Goal: Information Seeking & Learning: Learn about a topic

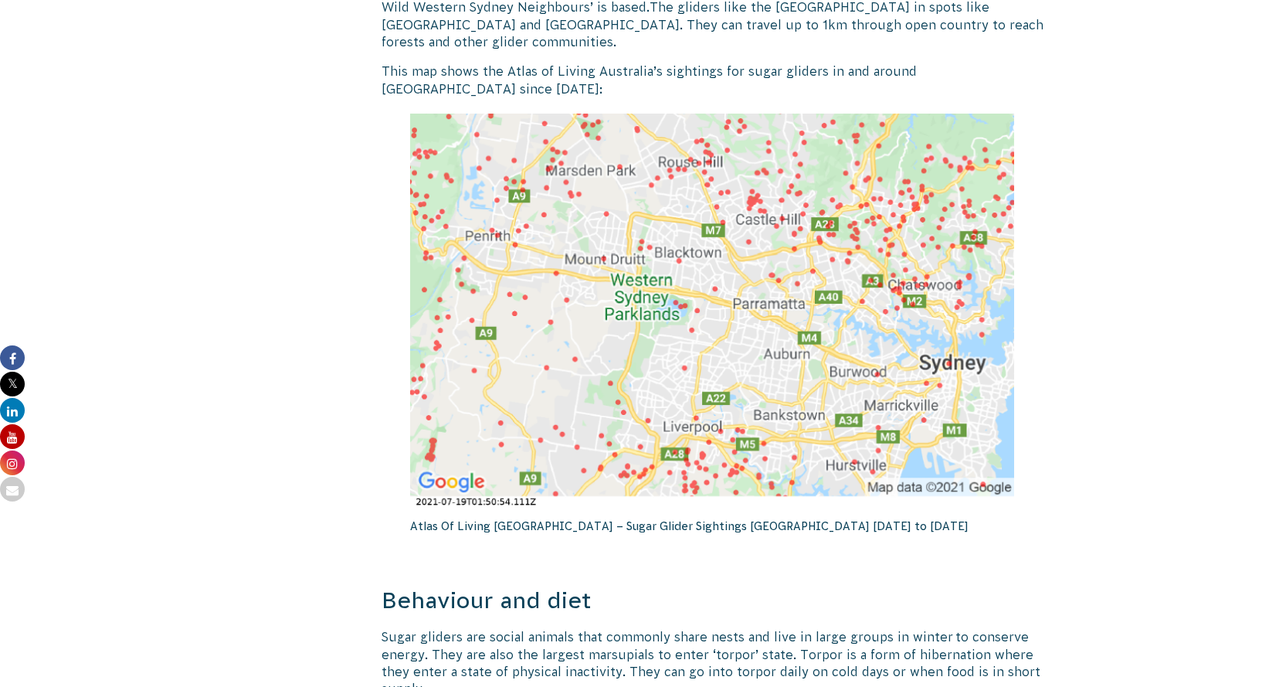
scroll to position [2528, 0]
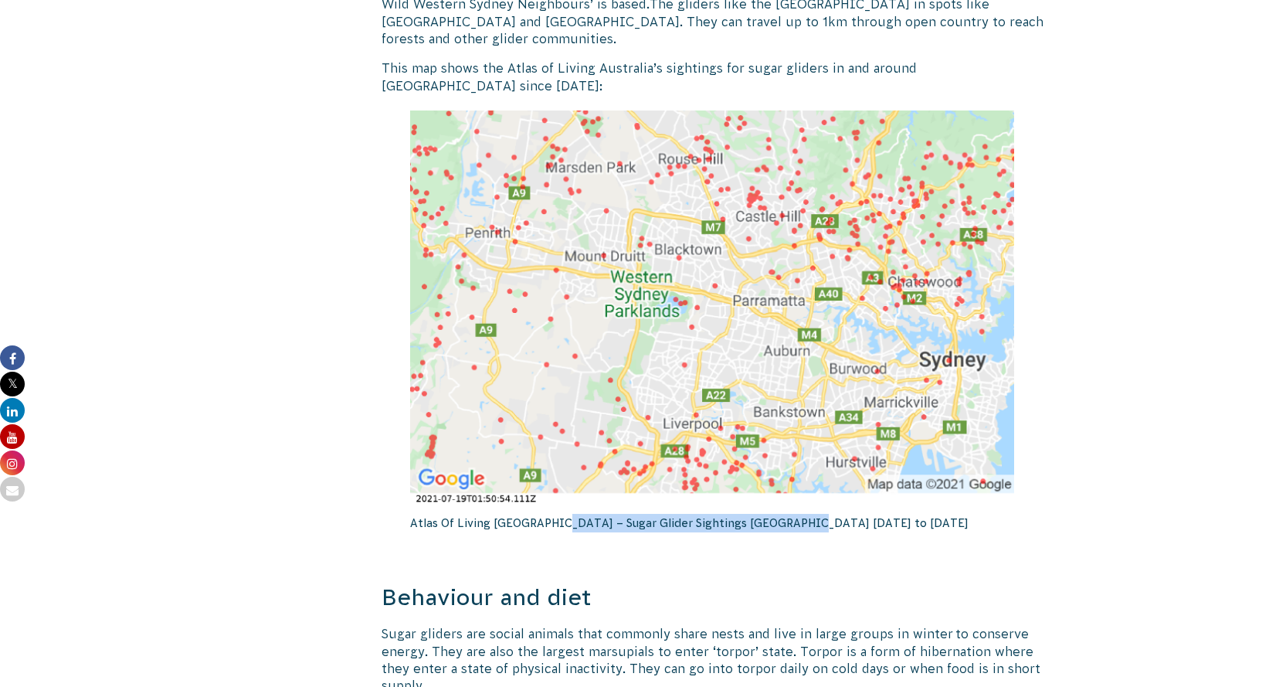
drag, startPoint x: 546, startPoint y: 504, endPoint x: 784, endPoint y: 504, distance: 237.9
click at [784, 506] on p "Atlas Of Living Australia – Sugar Glider Sightings Sydney 2010 to 2021" at bounding box center [712, 523] width 604 height 34
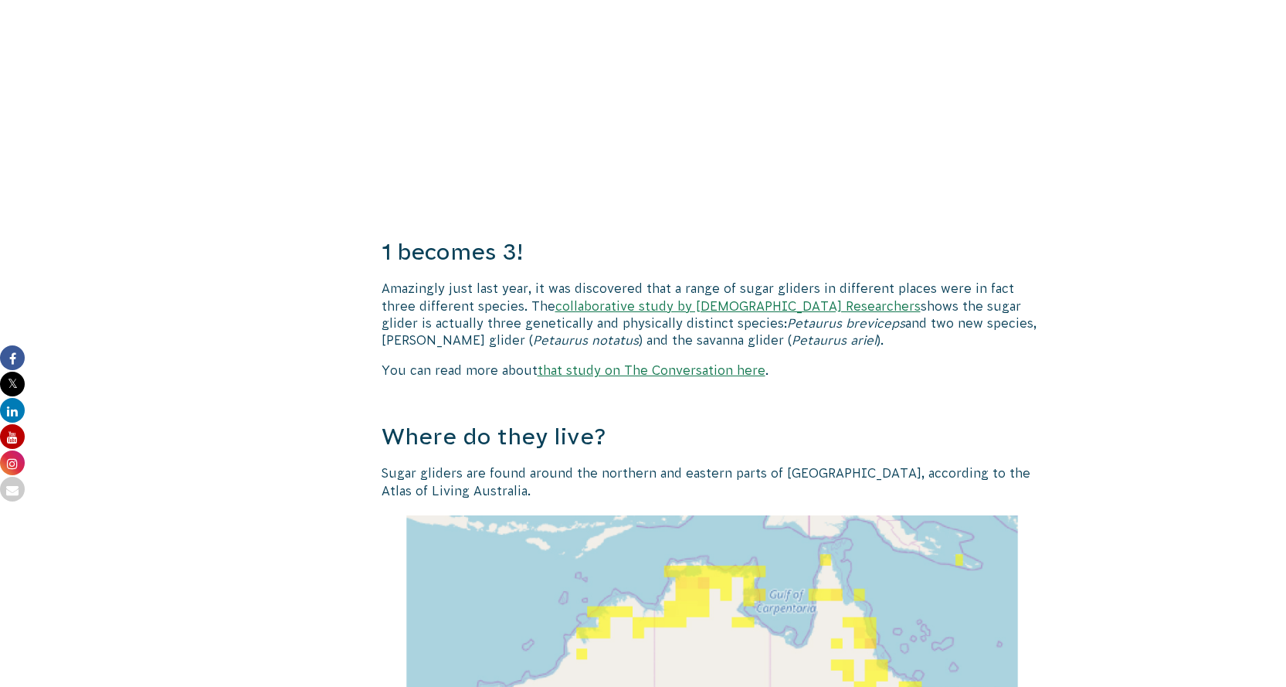
scroll to position [1363, 0]
drag, startPoint x: 375, startPoint y: 286, endPoint x: 531, endPoint y: 283, distance: 156.0
click at [809, 284] on p "Amazingly just last year, it was discovered that a range of sugar gliders in di…" at bounding box center [712, 314] width 663 height 70
click at [686, 301] on link "collaborative study by Australian Researchers" at bounding box center [737, 305] width 365 height 14
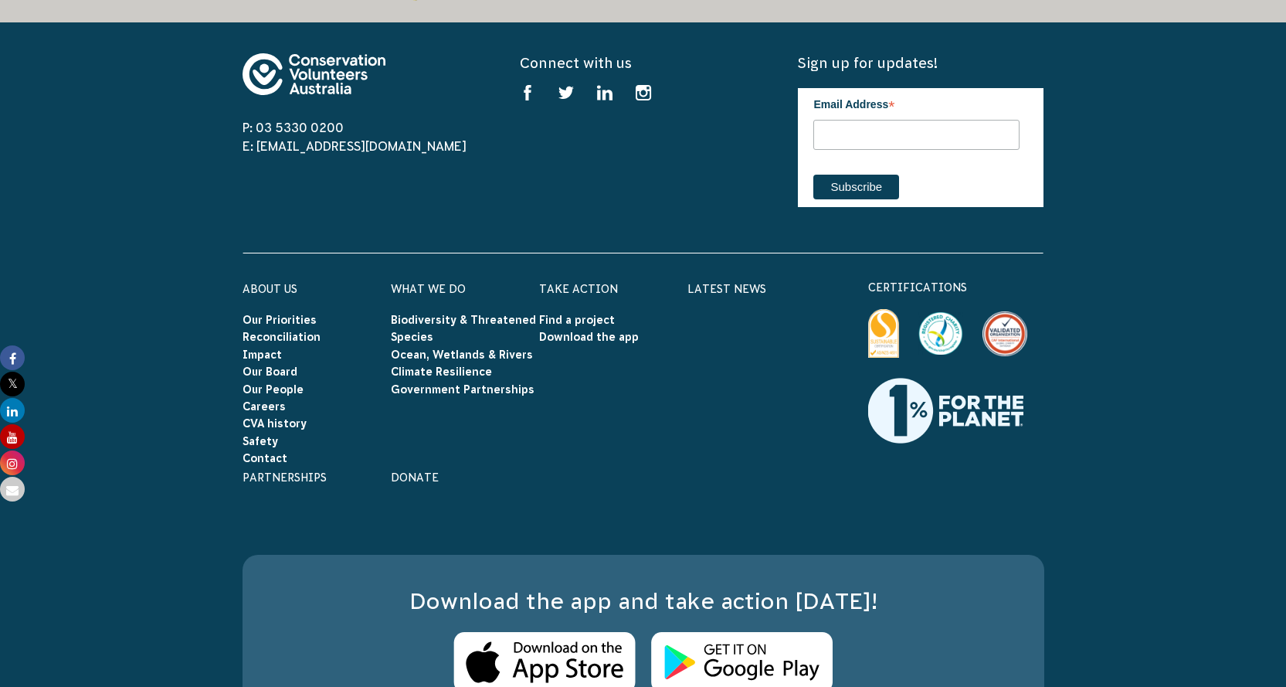
scroll to position [4441, 0]
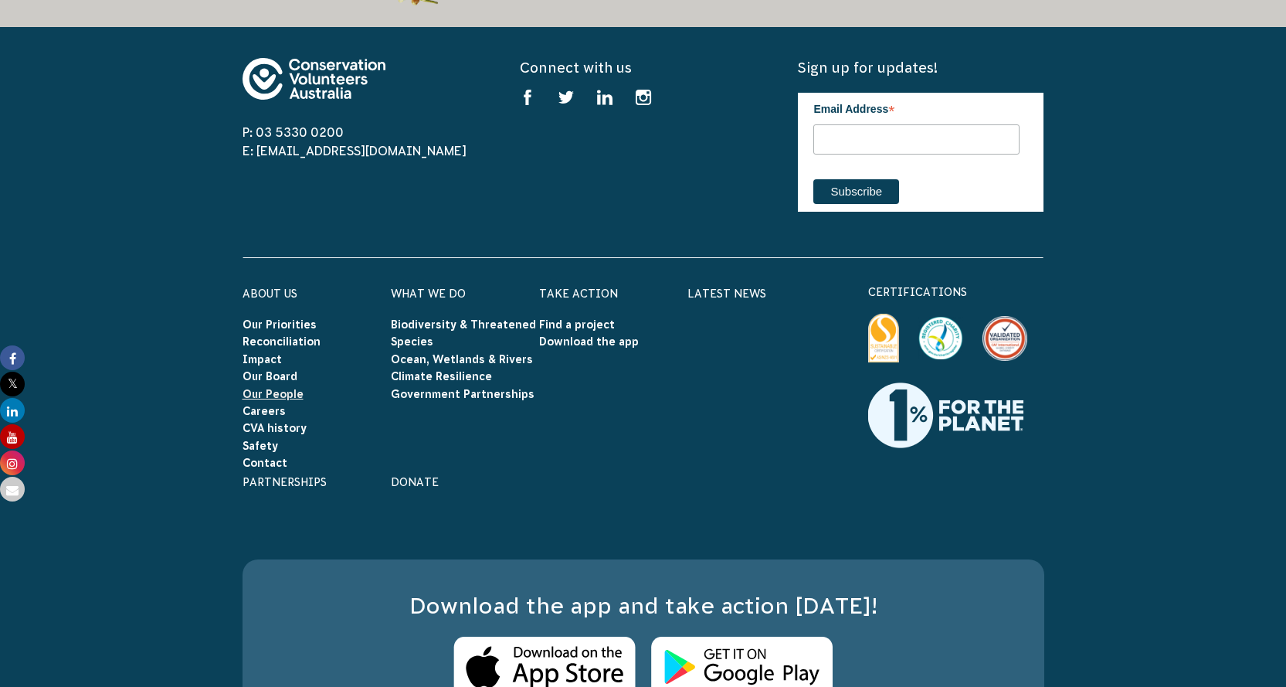
click at [271, 388] on link "Our People" at bounding box center [272, 394] width 61 height 12
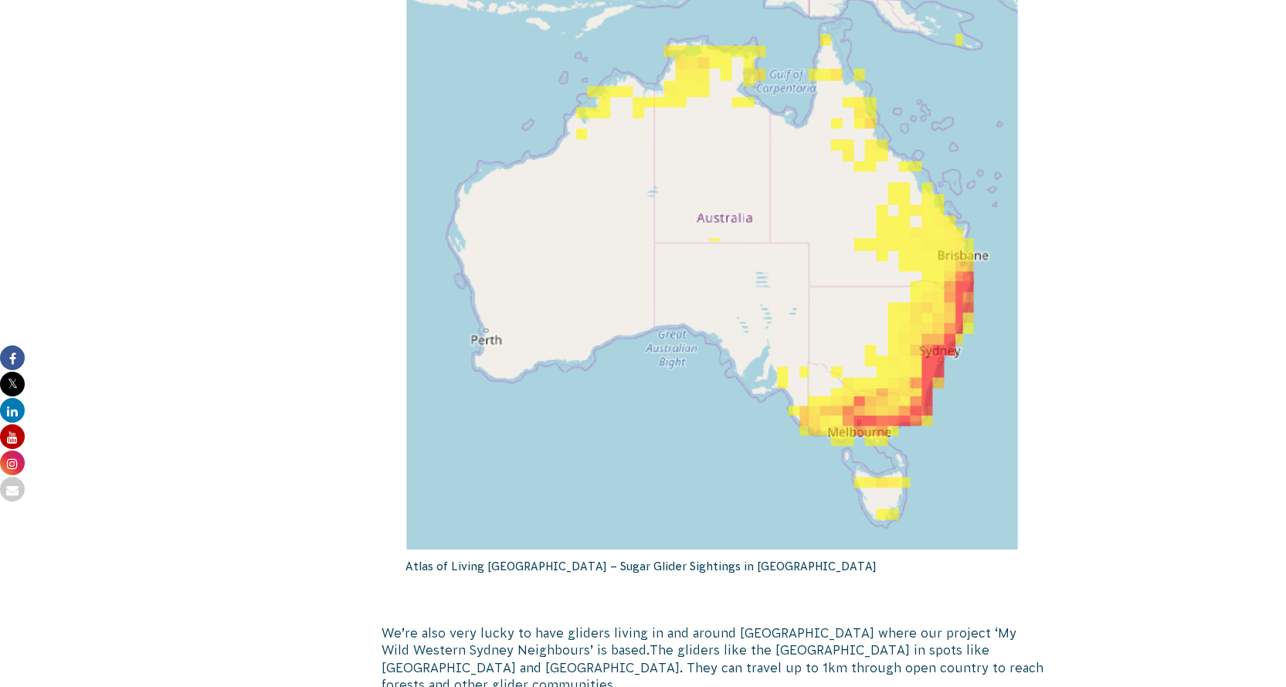
scroll to position [1885, 0]
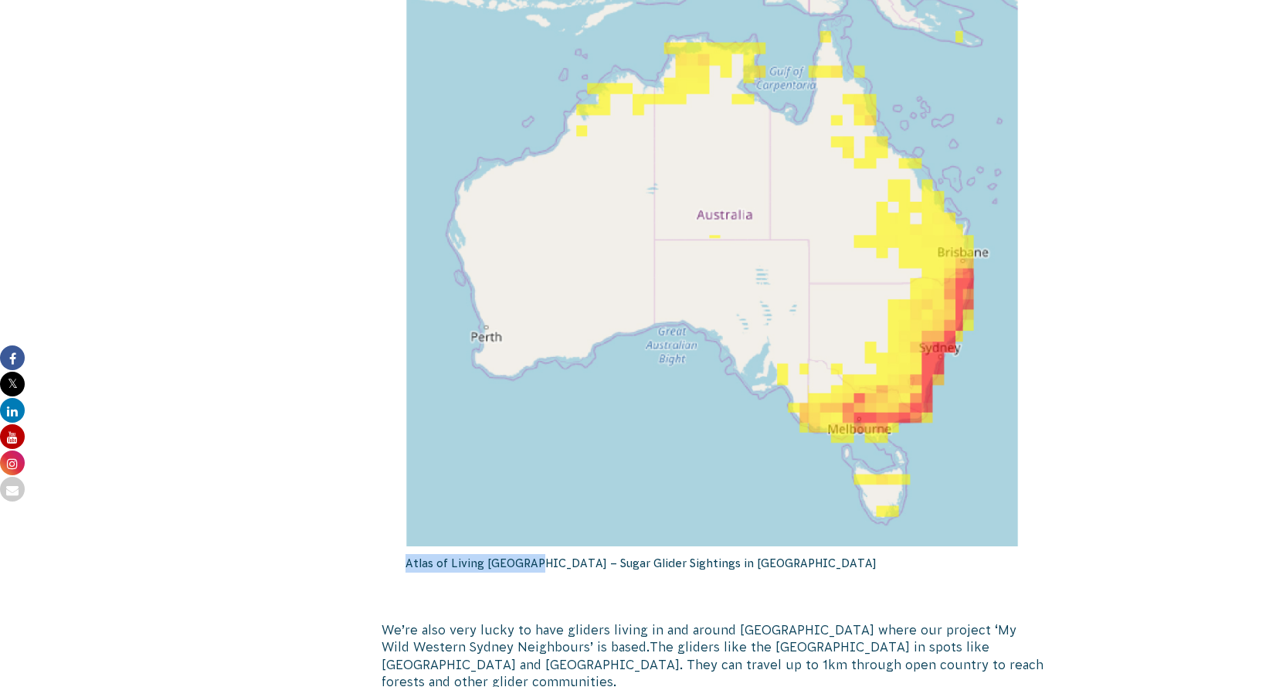
drag, startPoint x: 394, startPoint y: 560, endPoint x: 527, endPoint y: 568, distance: 133.8
click at [527, 568] on div "Nature takes flight! Sugar gliders are an Australian marsupial that from nose t…" at bounding box center [712, 272] width 663 height 3545
click at [527, 568] on p "Atlas of Living Australia – Sugar Glider Sightings in Australia" at bounding box center [711, 563] width 613 height 34
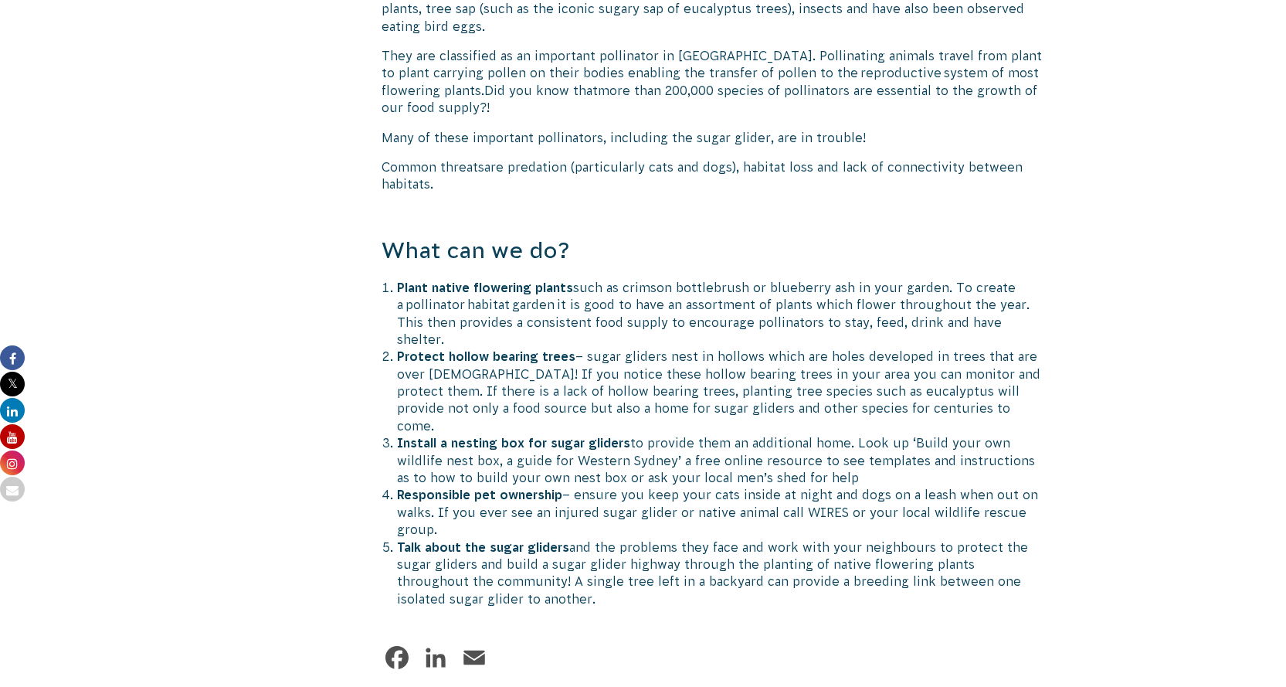
scroll to position [3252, 0]
drag, startPoint x: 1104, startPoint y: 455, endPoint x: 681, endPoint y: 398, distance: 427.0
click at [681, 433] on li "Install a nesting box for sugar gliders to provide them an additional home. Loo…" at bounding box center [720, 459] width 647 height 52
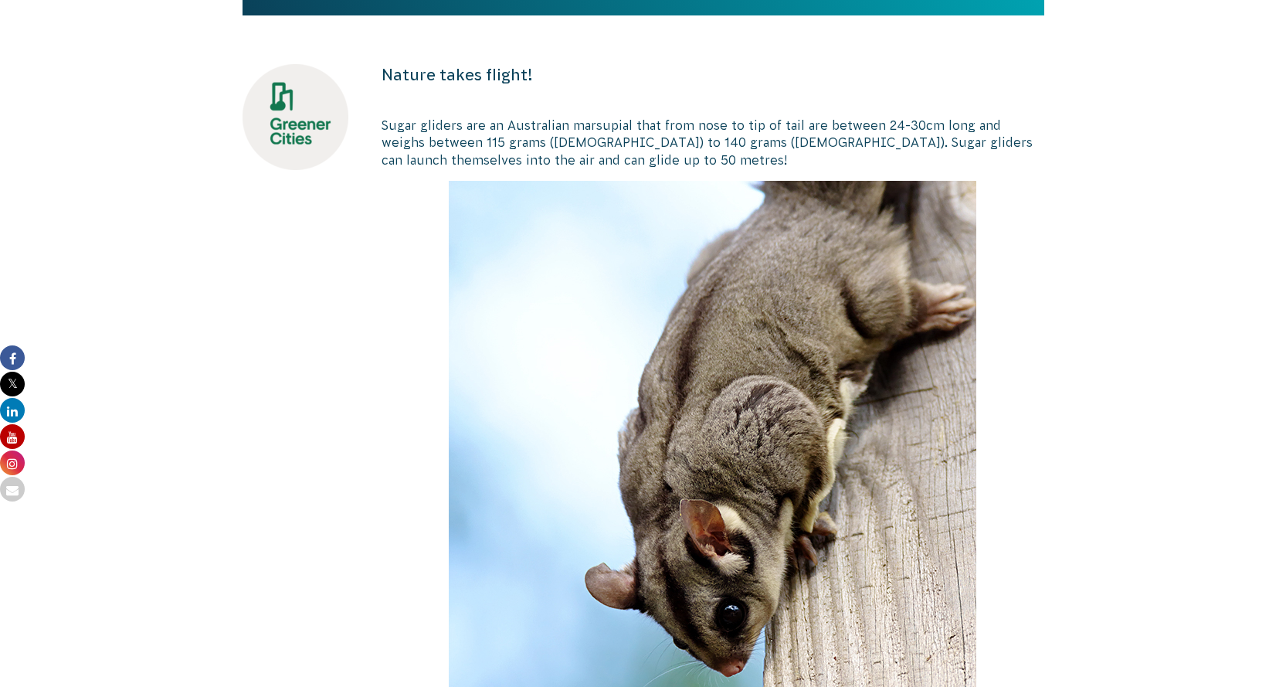
scroll to position [321, 0]
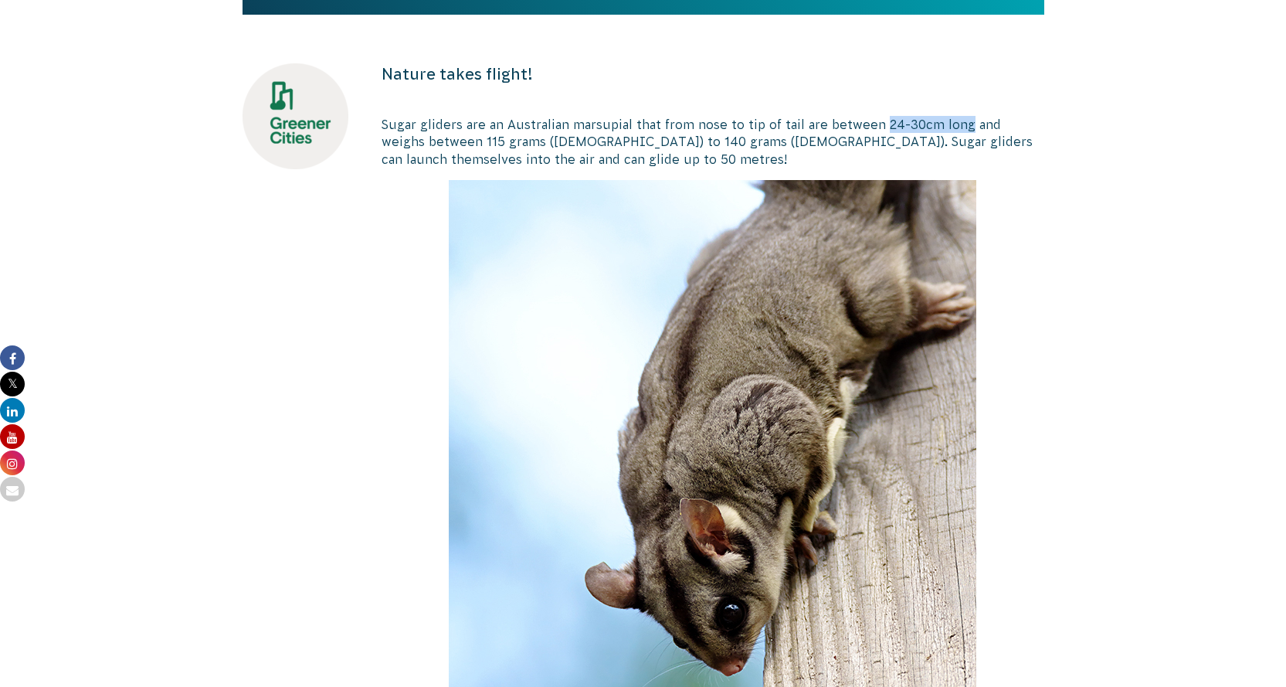
drag, startPoint x: 881, startPoint y: 126, endPoint x: 963, endPoint y: 124, distance: 81.9
click at [963, 124] on span "Sugar gliders are an Australian marsupial that from nose to tip of tail are bet…" at bounding box center [706, 141] width 651 height 49
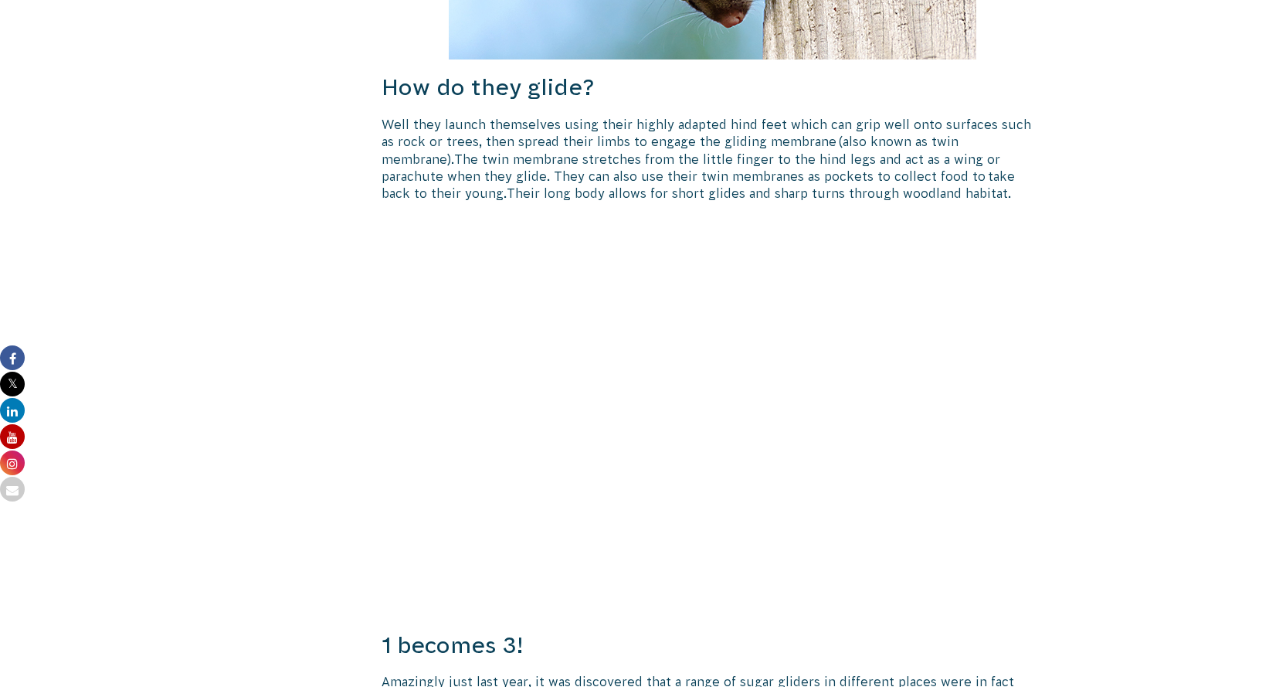
scroll to position [977, 0]
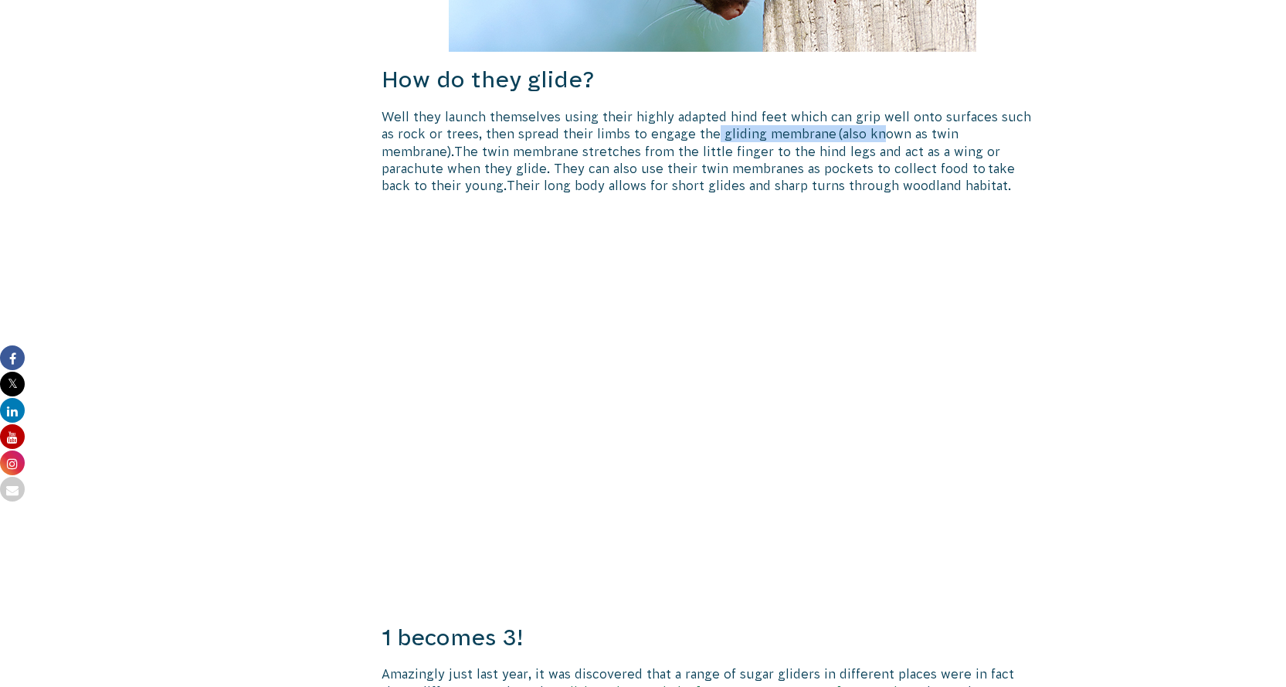
drag, startPoint x: 697, startPoint y: 128, endPoint x: 856, endPoint y: 133, distance: 158.4
click at [856, 133] on span "Well they launch themselves using their highly adapted hind feet which can grip…" at bounding box center [705, 134] width 649 height 49
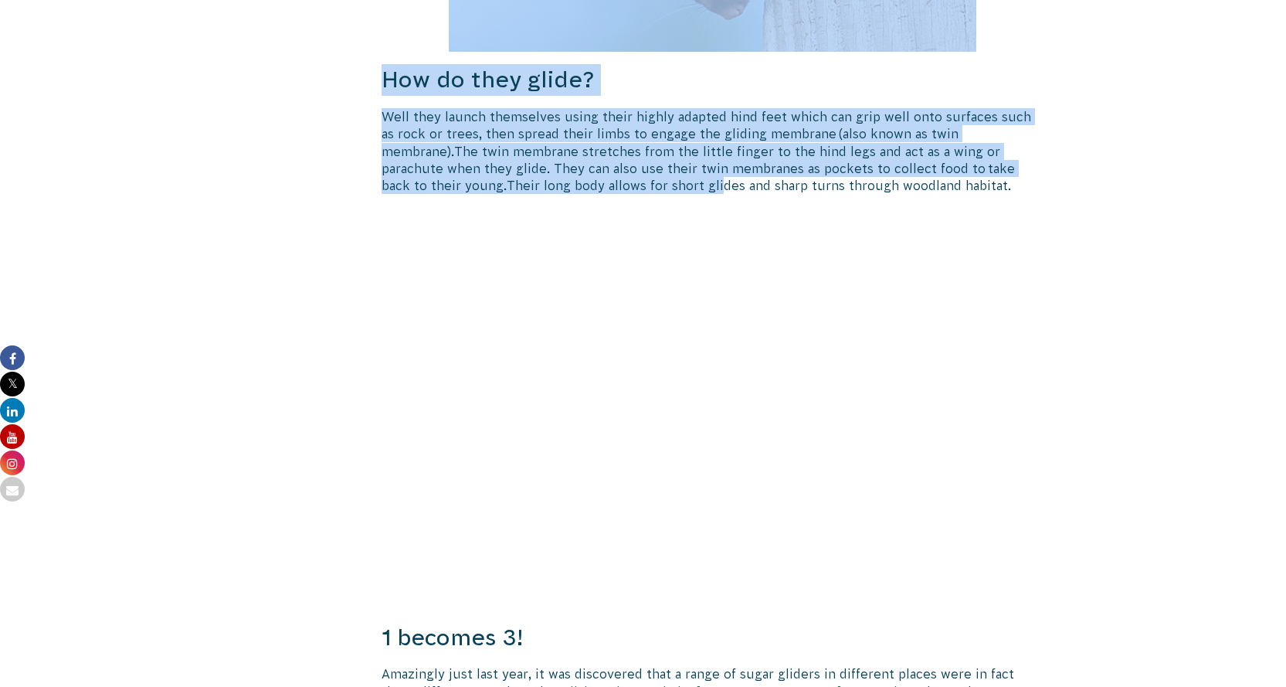
drag, startPoint x: 359, startPoint y: 177, endPoint x: 558, endPoint y: 187, distance: 198.7
click at [558, 187] on span "Their long body allows for short glides and sharp turns through woodland habita…" at bounding box center [759, 185] width 504 height 14
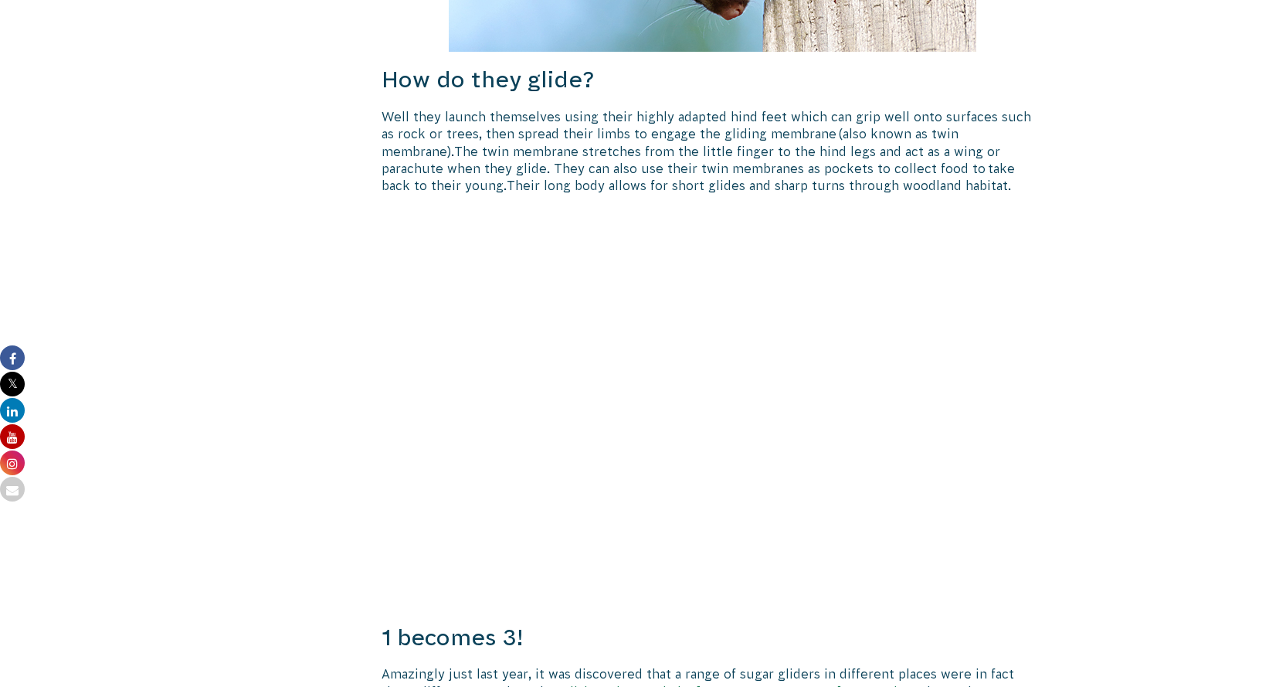
click at [704, 186] on span "Their long body allows for short glides and sharp turns through woodland habita…" at bounding box center [759, 185] width 504 height 14
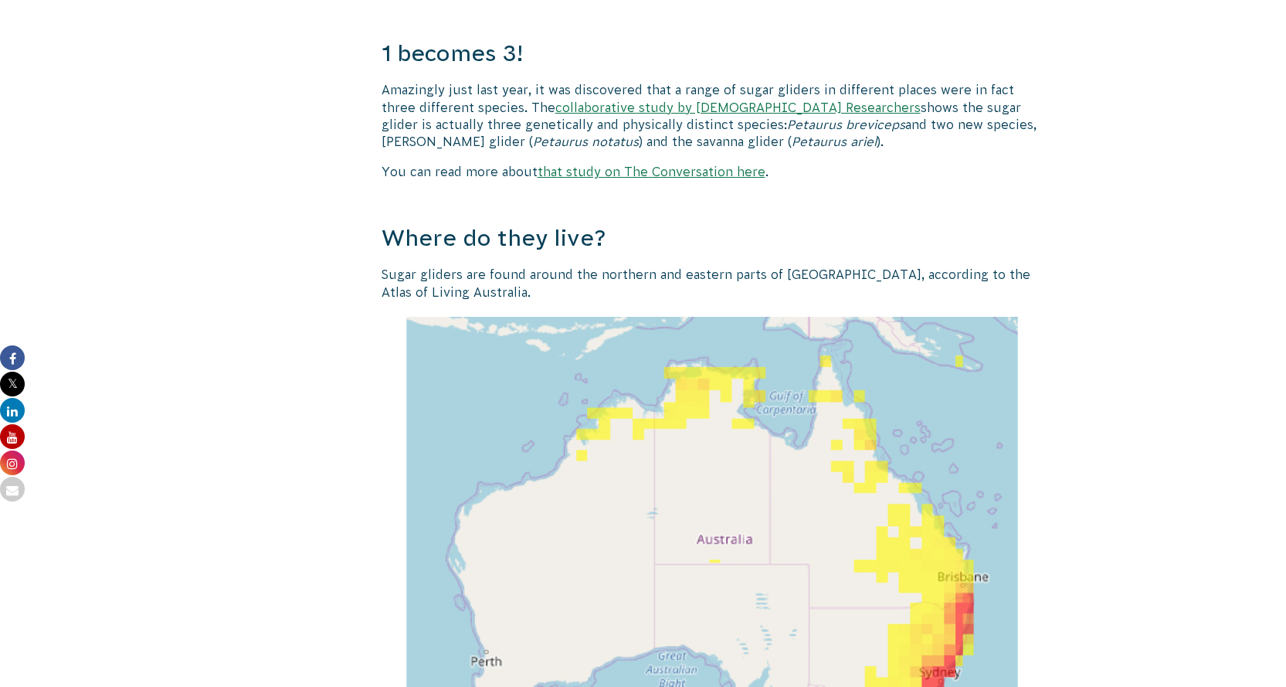
scroll to position [1561, 0]
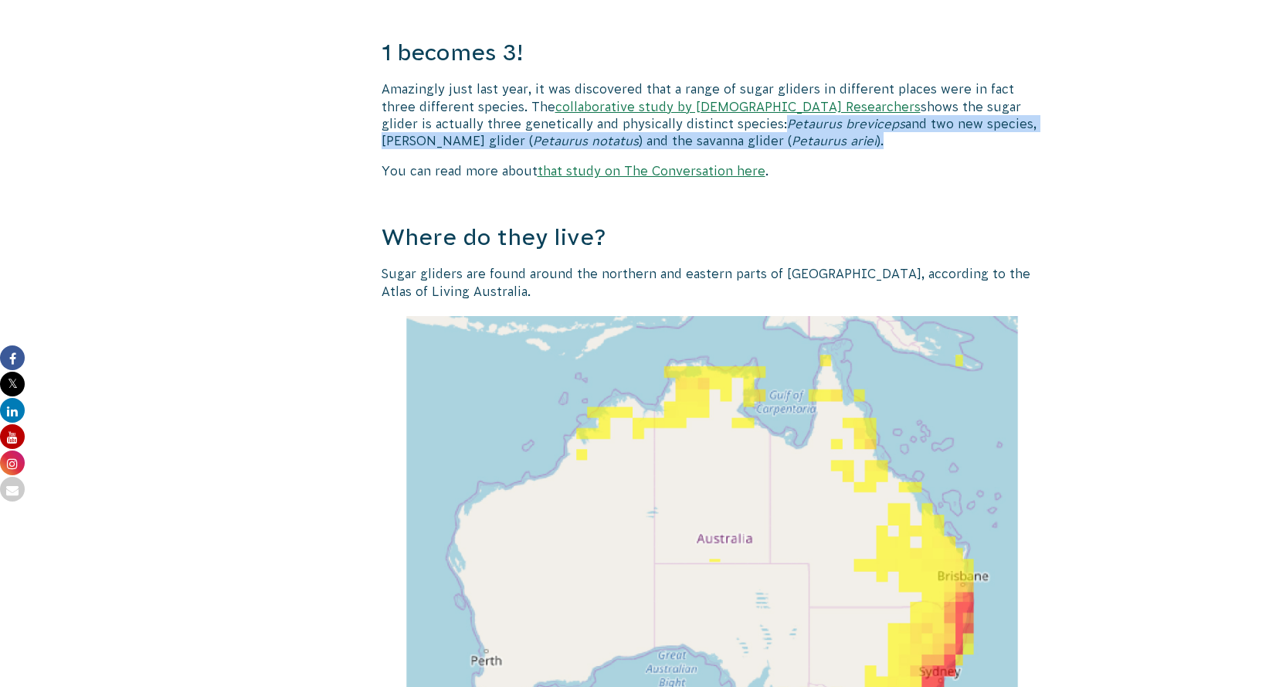
drag, startPoint x: 641, startPoint y: 121, endPoint x: 785, endPoint y: 134, distance: 144.9
click at [785, 134] on p "Amazingly just last year, it was discovered that a range of sugar gliders in di…" at bounding box center [712, 115] width 663 height 70
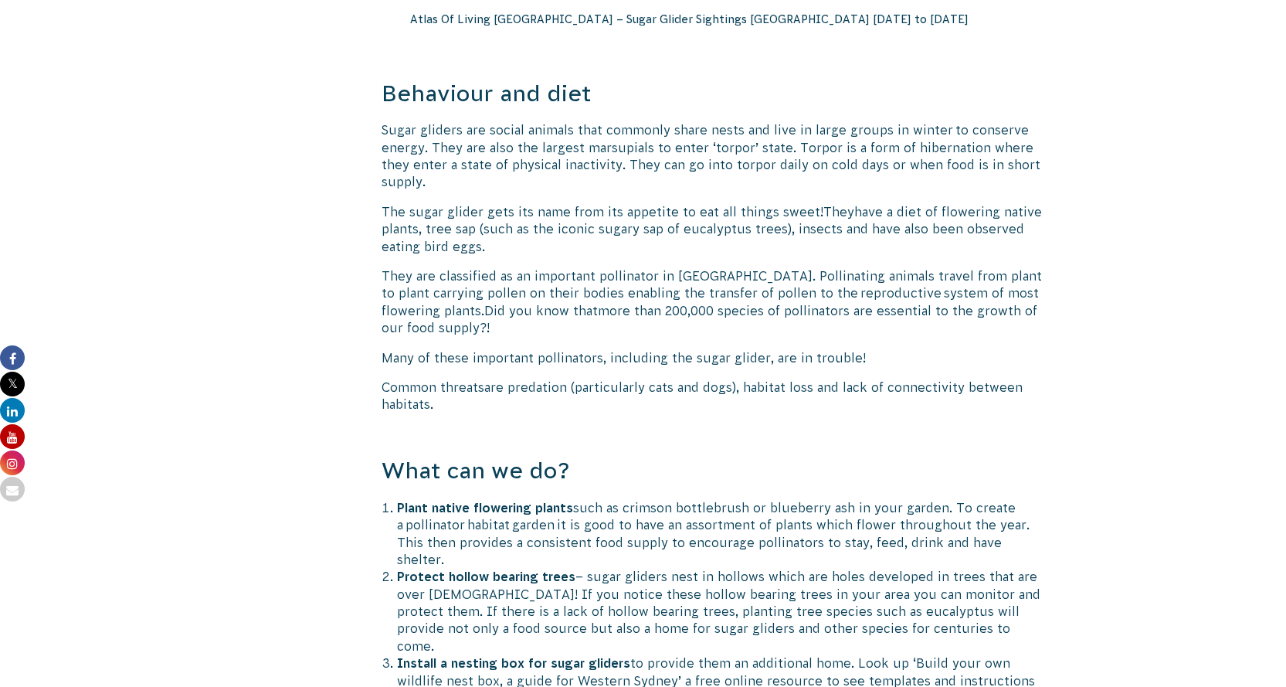
scroll to position [3095, 0]
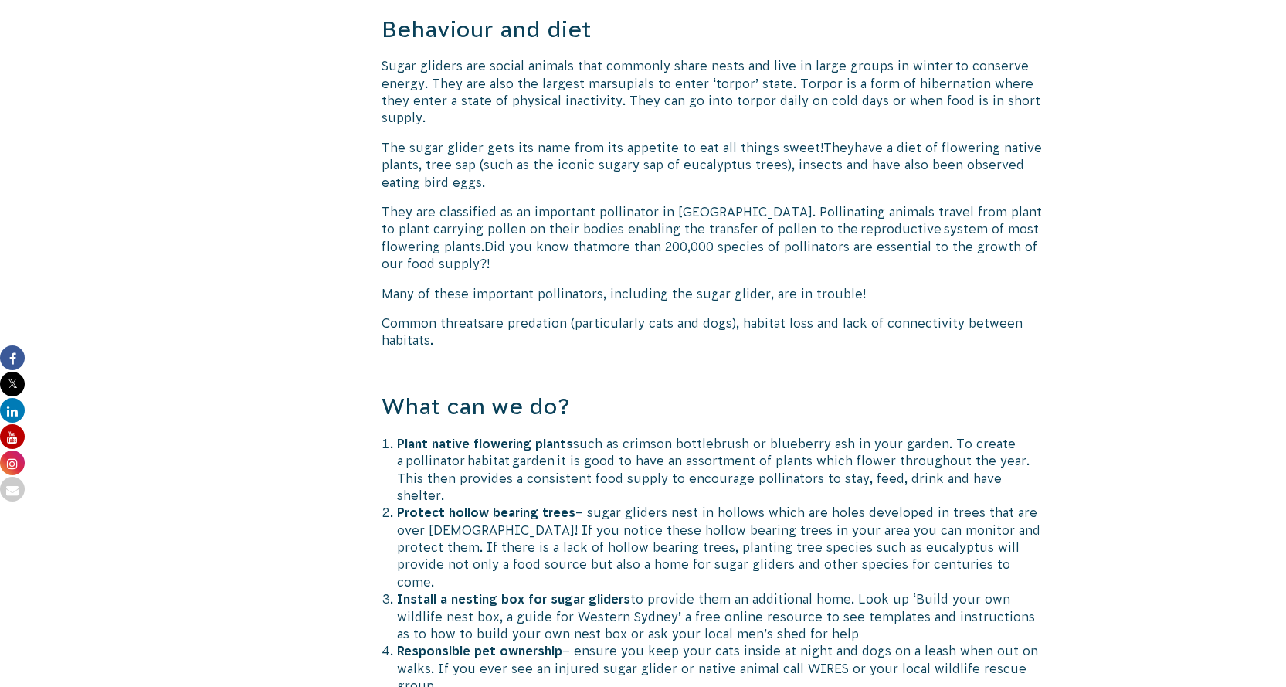
click at [605, 239] on span "more than 200,000 species of pollinators are essential to the growth of our foo…" at bounding box center [709, 254] width 656 height 31
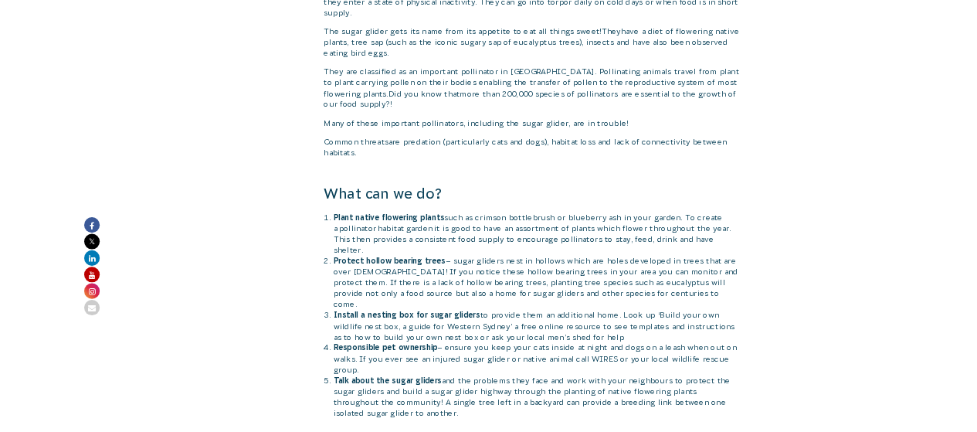
scroll to position [3194, 0]
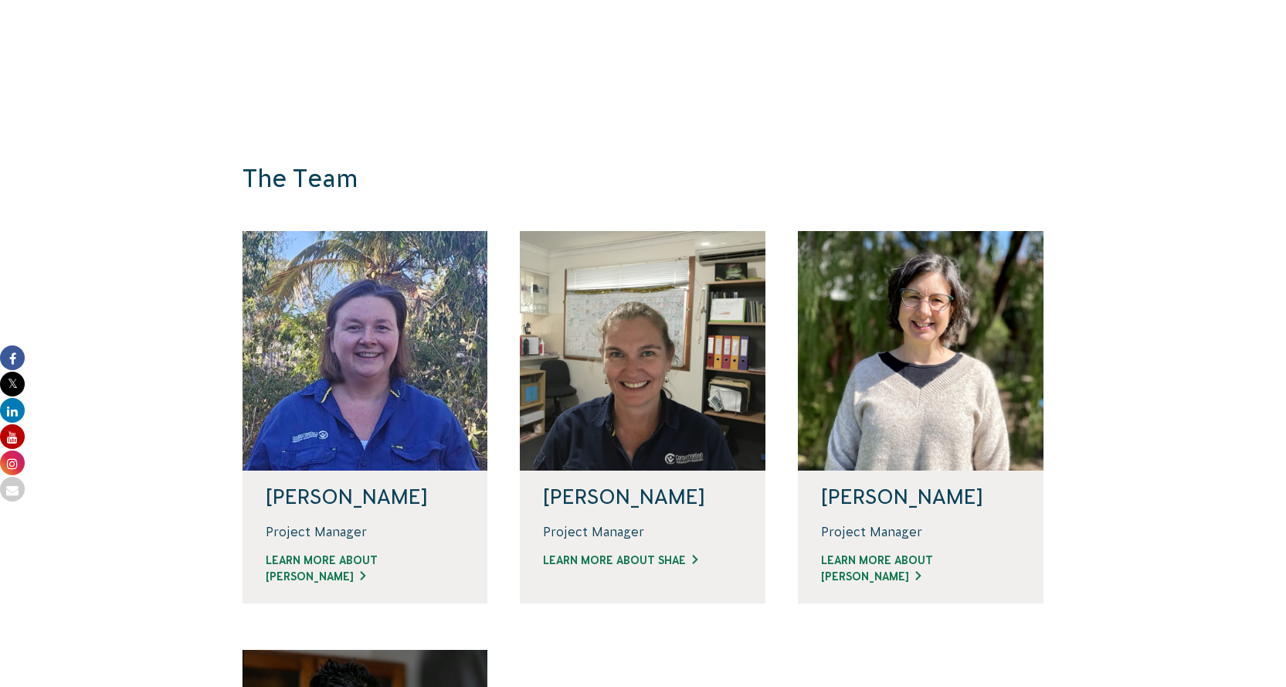
scroll to position [856, 0]
click at [361, 565] on link "Learn more about Linda" at bounding box center [365, 567] width 199 height 32
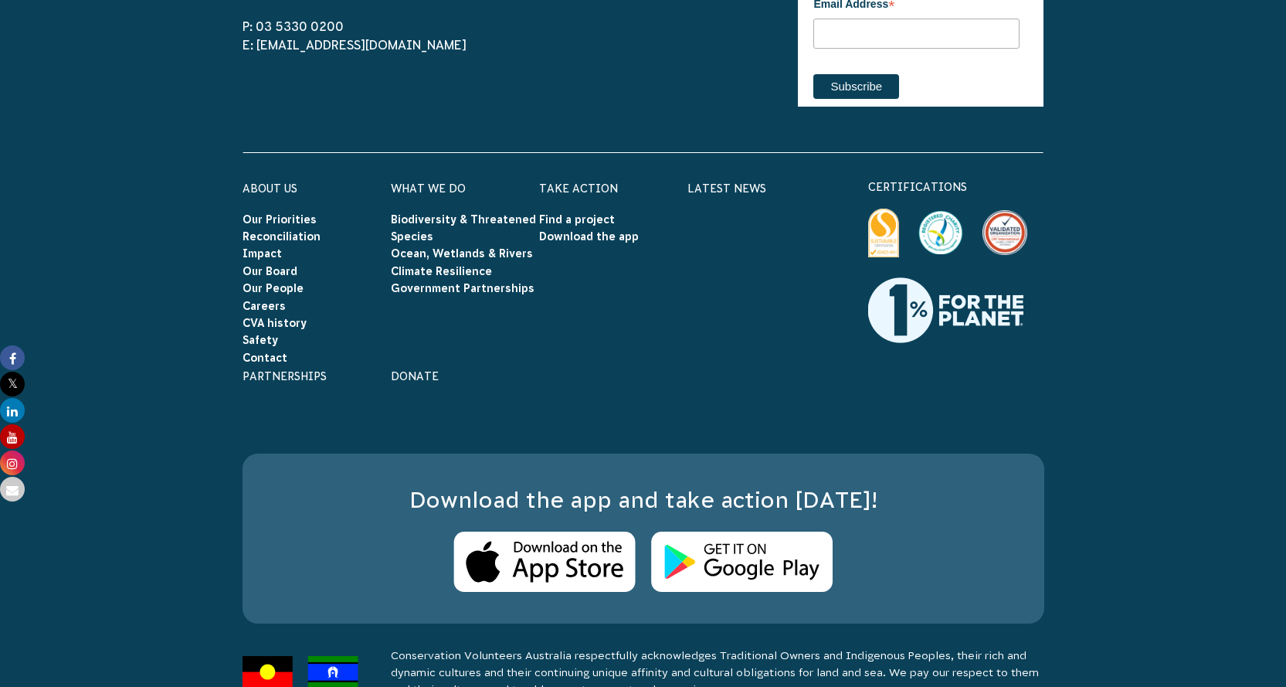
scroll to position [2715, 0]
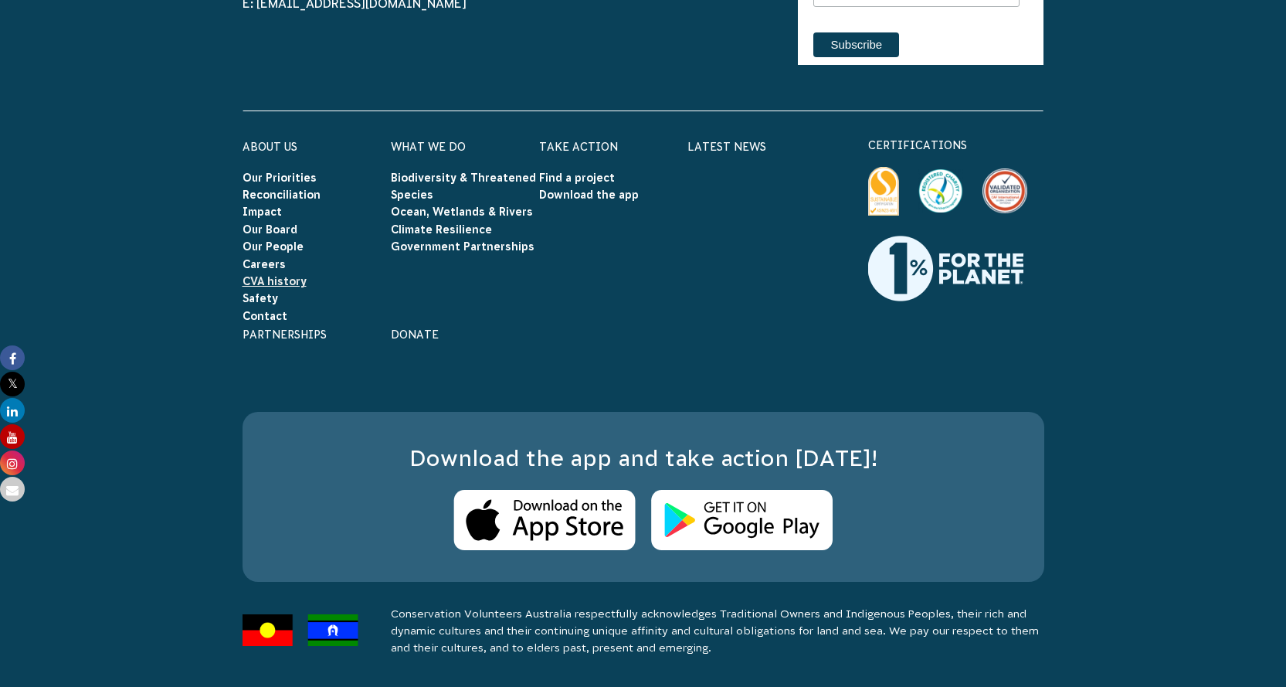
click at [285, 277] on link "CVA history" at bounding box center [274, 281] width 64 height 12
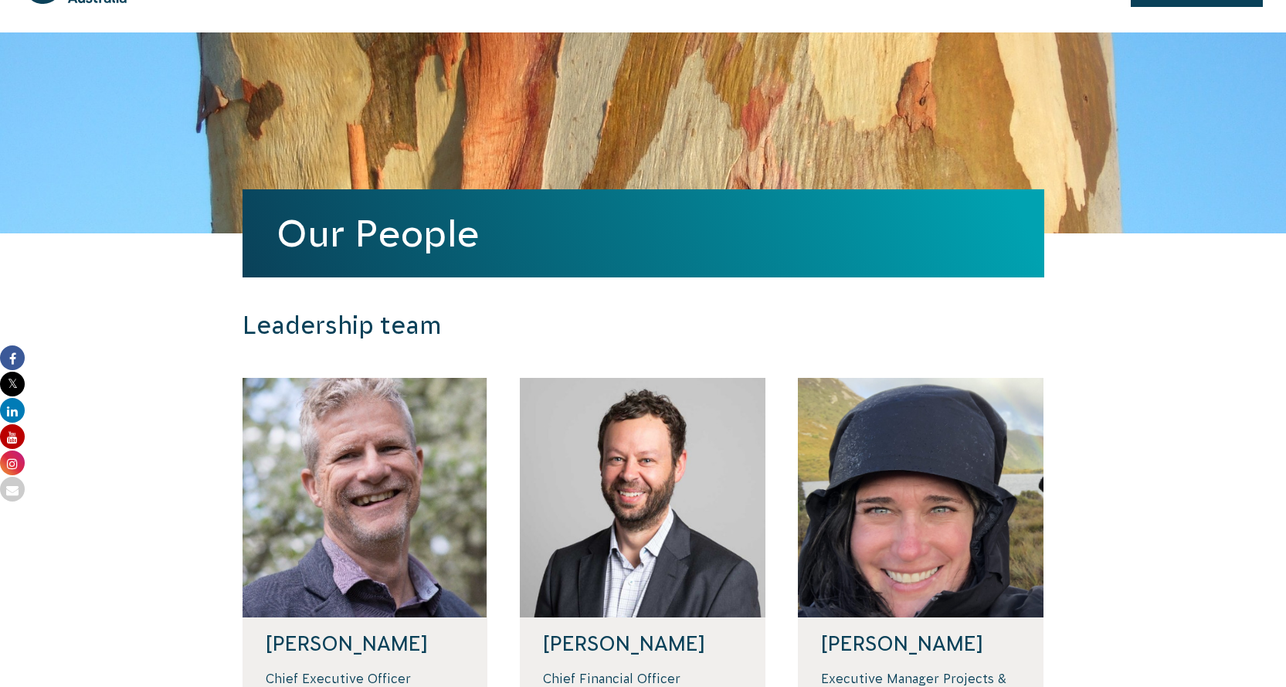
scroll to position [0, 0]
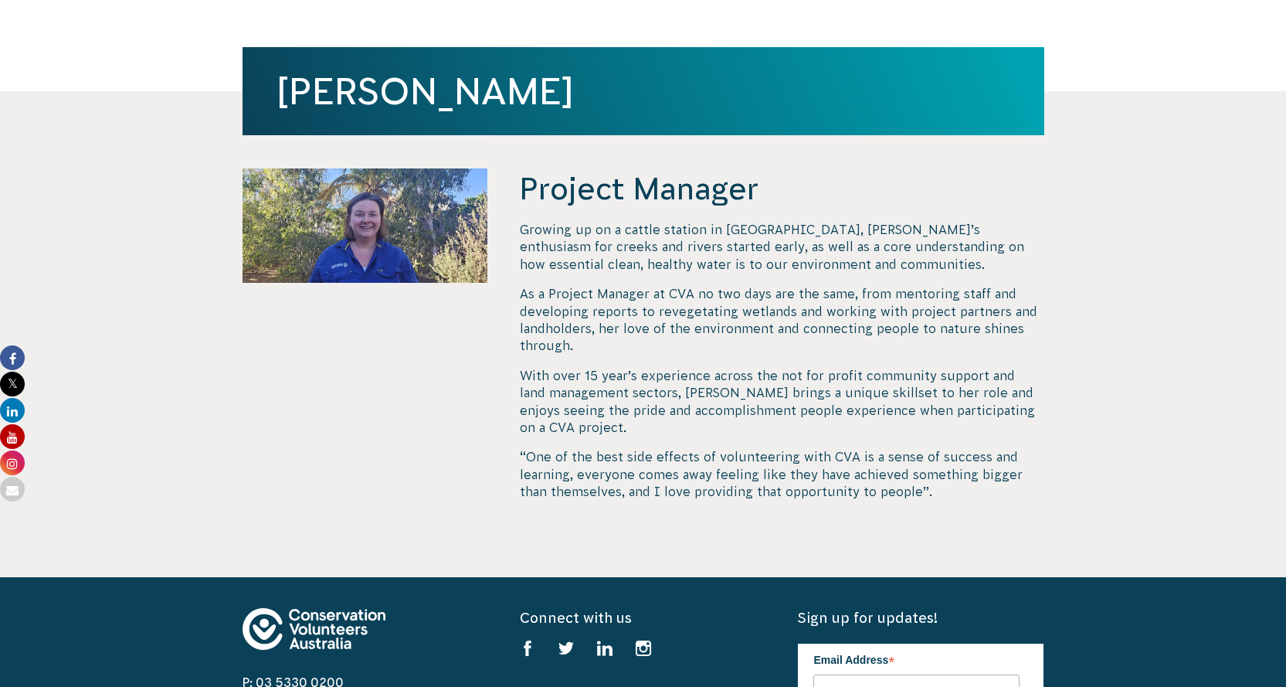
scroll to position [387, 0]
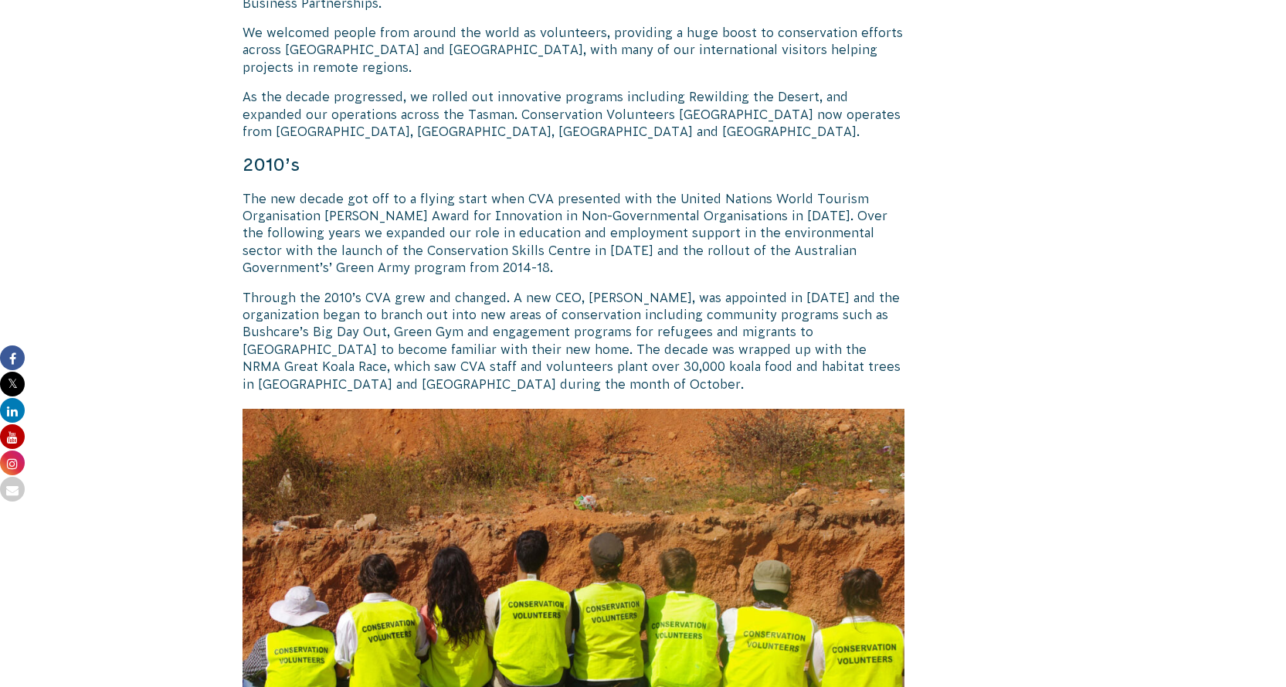
scroll to position [1619, 0]
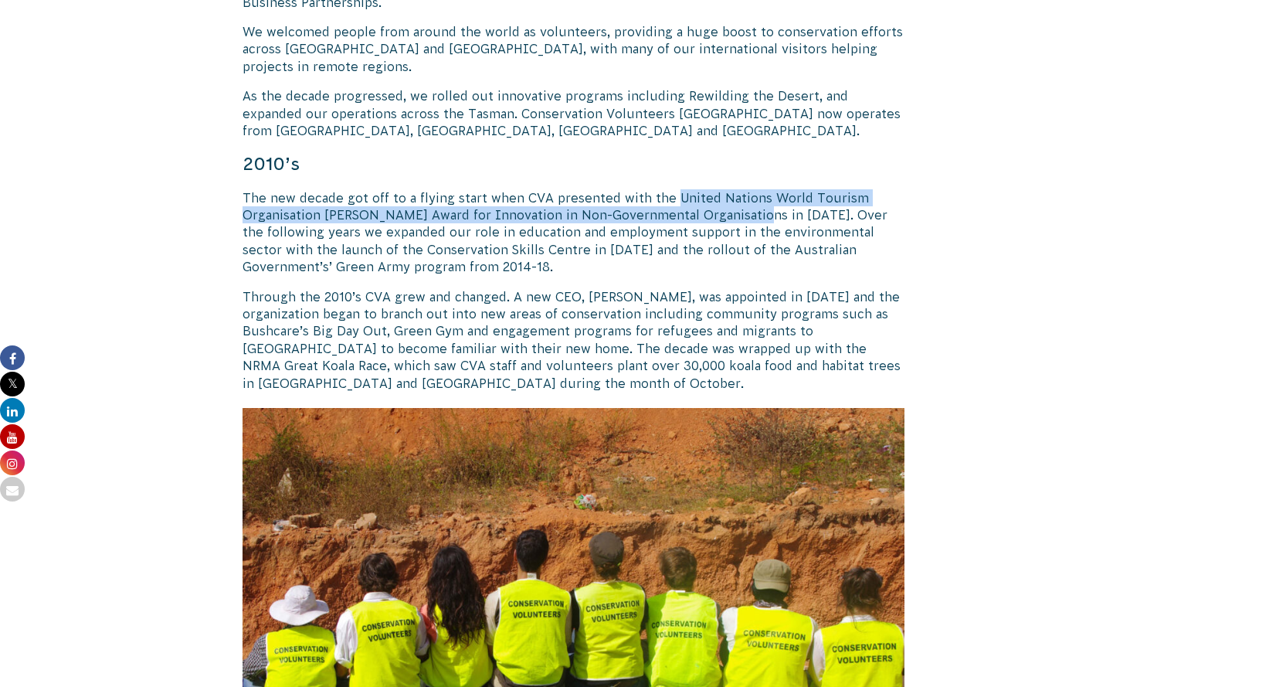
drag, startPoint x: 673, startPoint y: 126, endPoint x: 742, endPoint y: 144, distance: 71.7
click at [742, 189] on p "The new decade got off to a flying start when CVA presented with the United Nat…" at bounding box center [573, 232] width 663 height 86
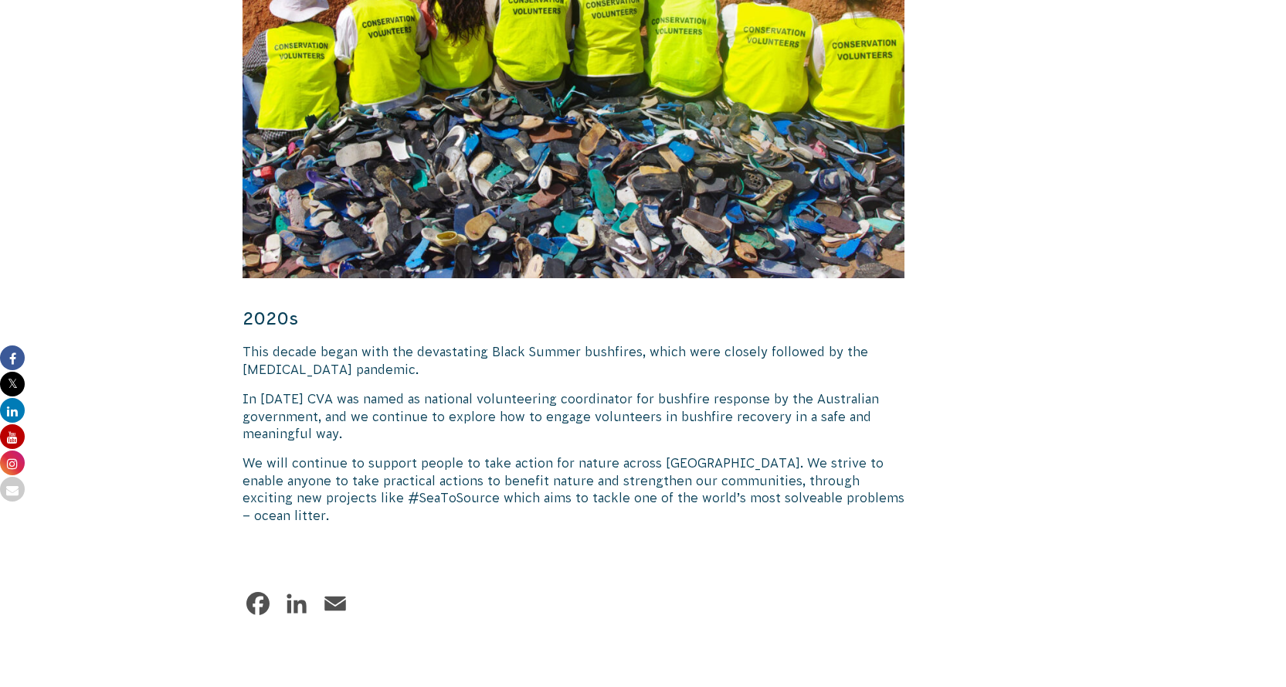
scroll to position [2226, 0]
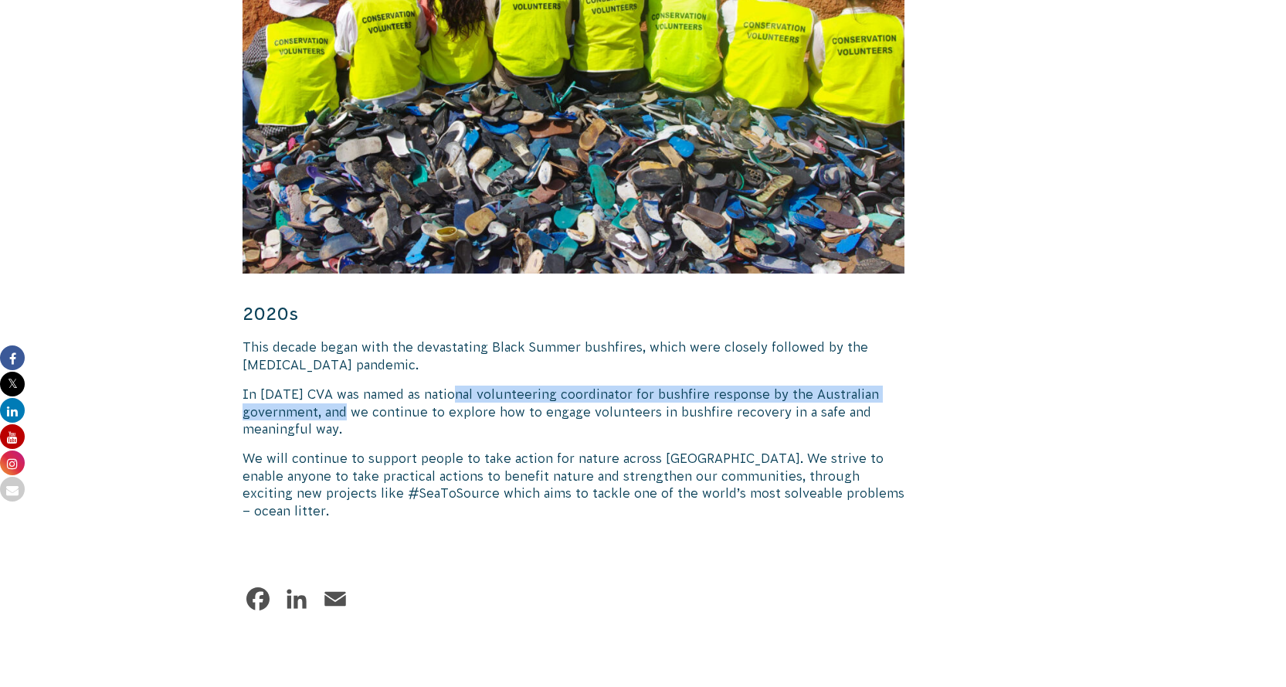
drag, startPoint x: 459, startPoint y: 320, endPoint x: 374, endPoint y: 344, distance: 89.0
click at [374, 385] on p "In [DATE] CVA was named as national volunteering coordinator for bushfire respo…" at bounding box center [573, 411] width 663 height 52
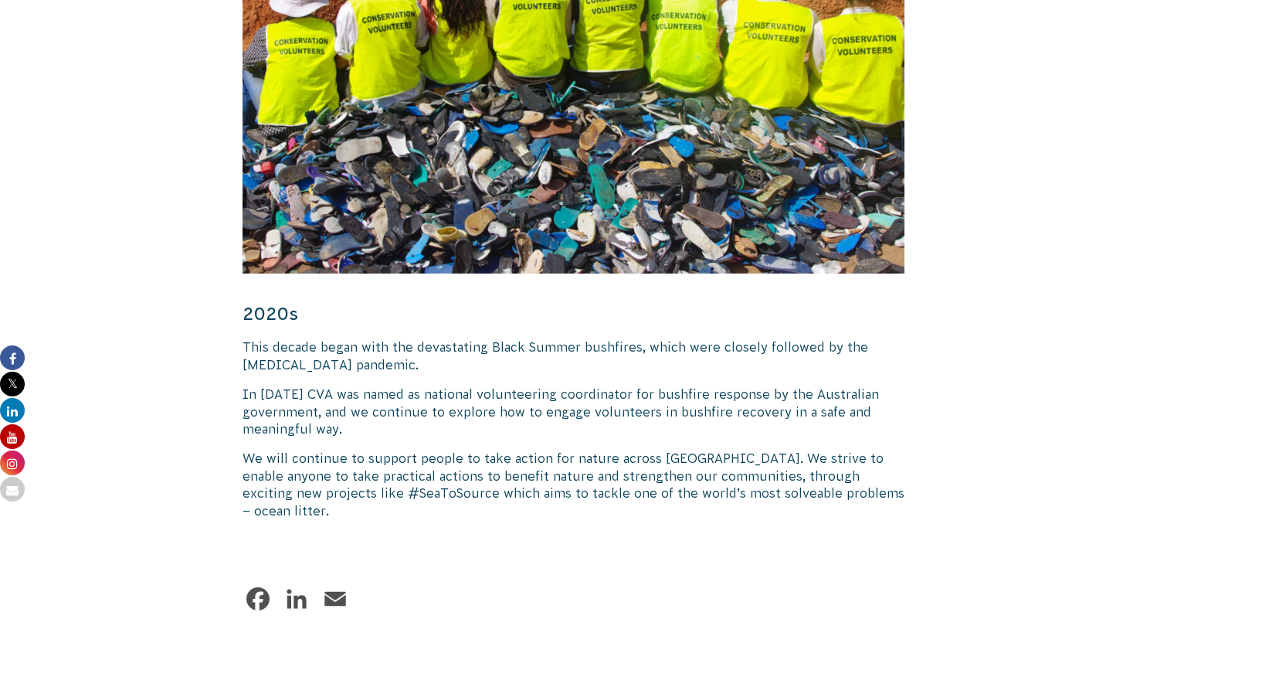
click at [520, 449] on p "We will continue to support people to take action for nature across [GEOGRAPHIC…" at bounding box center [573, 484] width 663 height 70
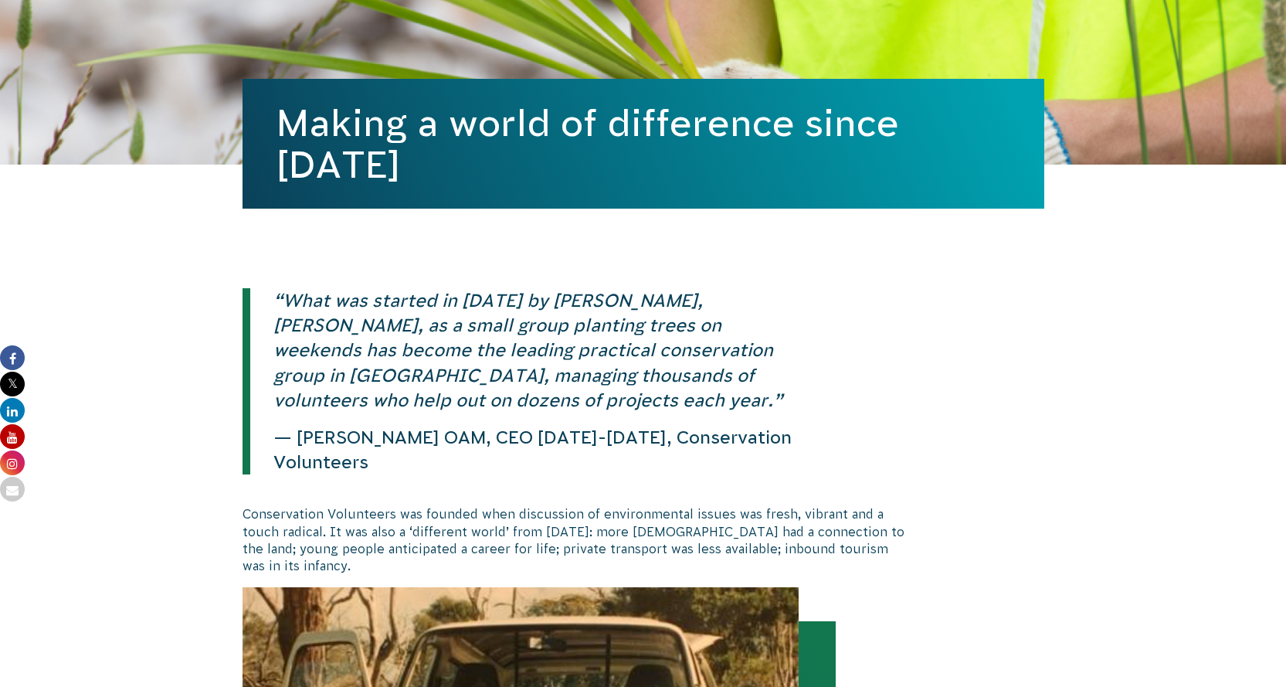
scroll to position [0, 0]
